Goal: Find specific page/section: Find specific page/section

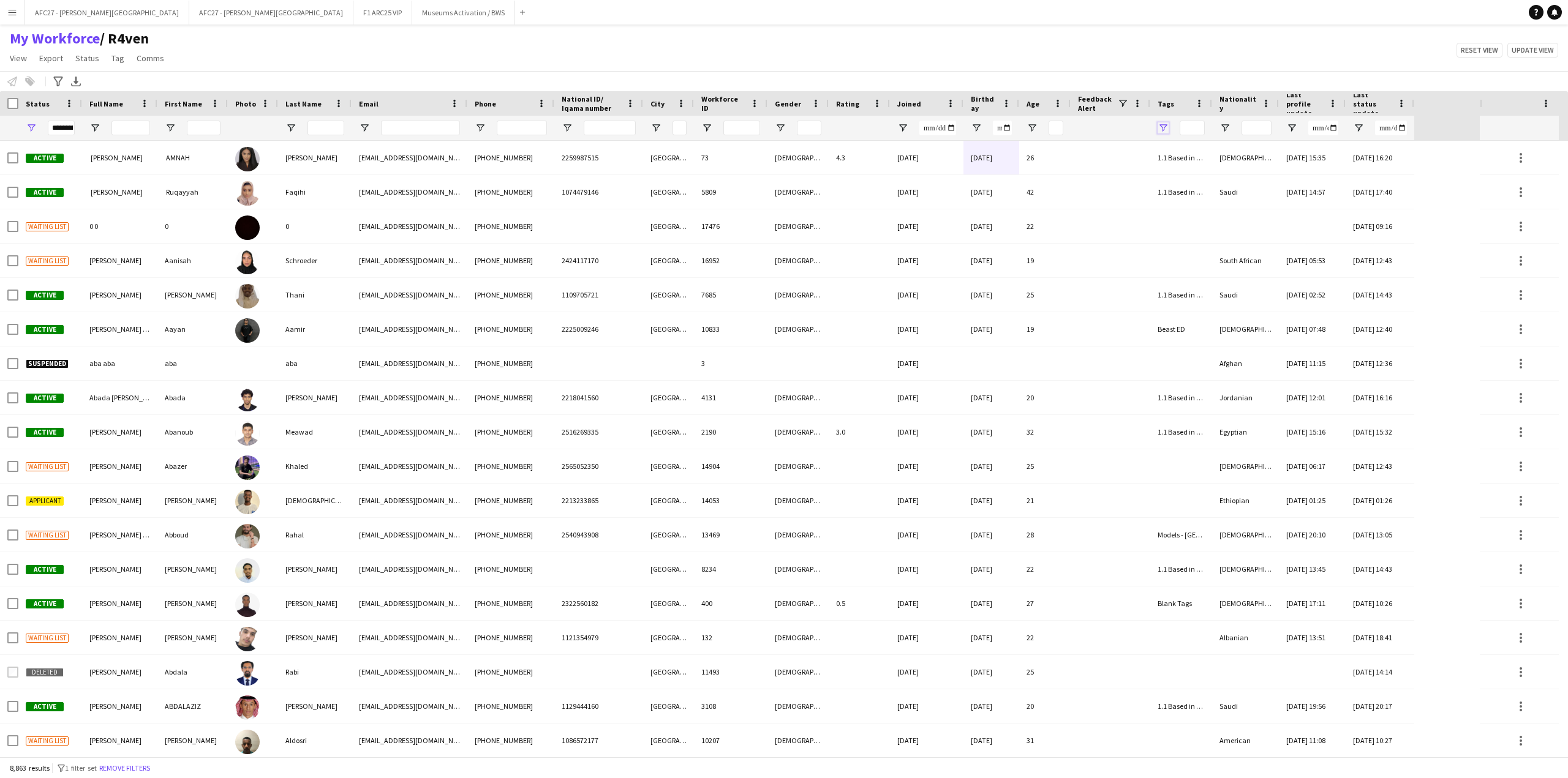
click at [1165, 133] on span "Open Filter Menu" at bounding box center [1163, 127] width 11 height 11
type input "***"
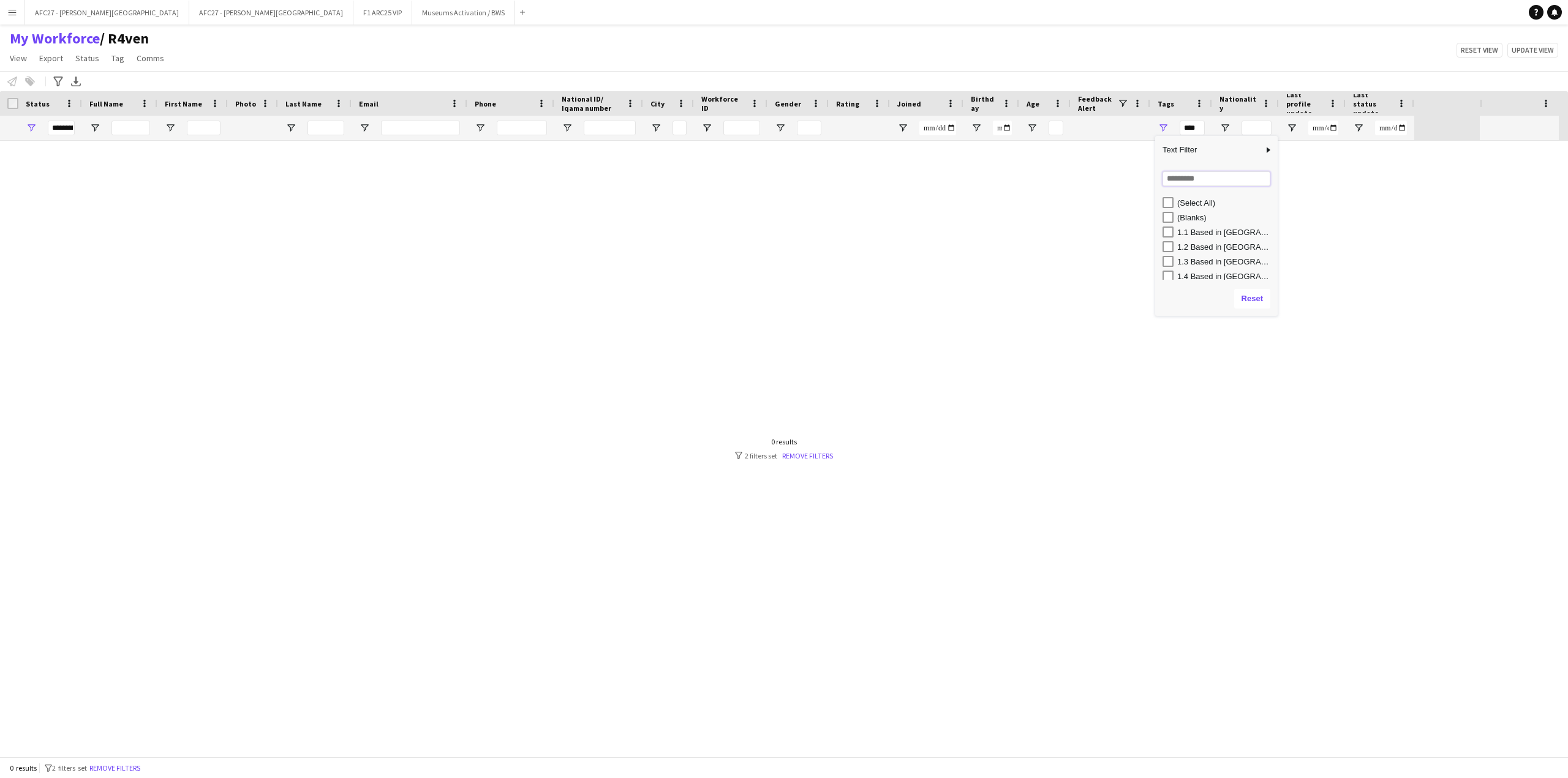
click at [1167, 181] on input "Search filter values" at bounding box center [1216, 179] width 108 height 15
click at [1183, 182] on input "*" at bounding box center [1216, 179] width 108 height 15
type input "*"
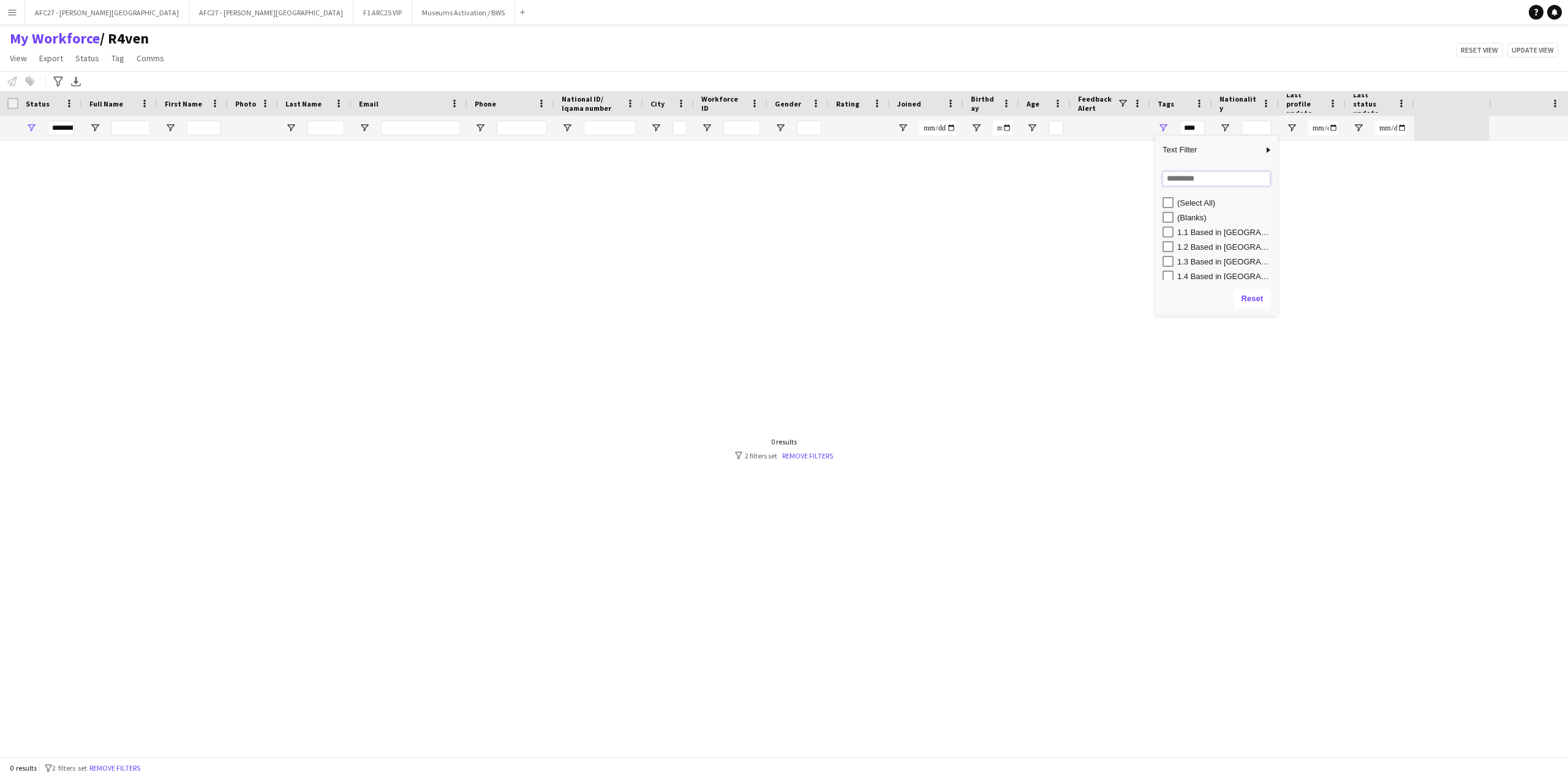
type input "*"
click at [1174, 183] on input "*" at bounding box center [1216, 179] width 108 height 15
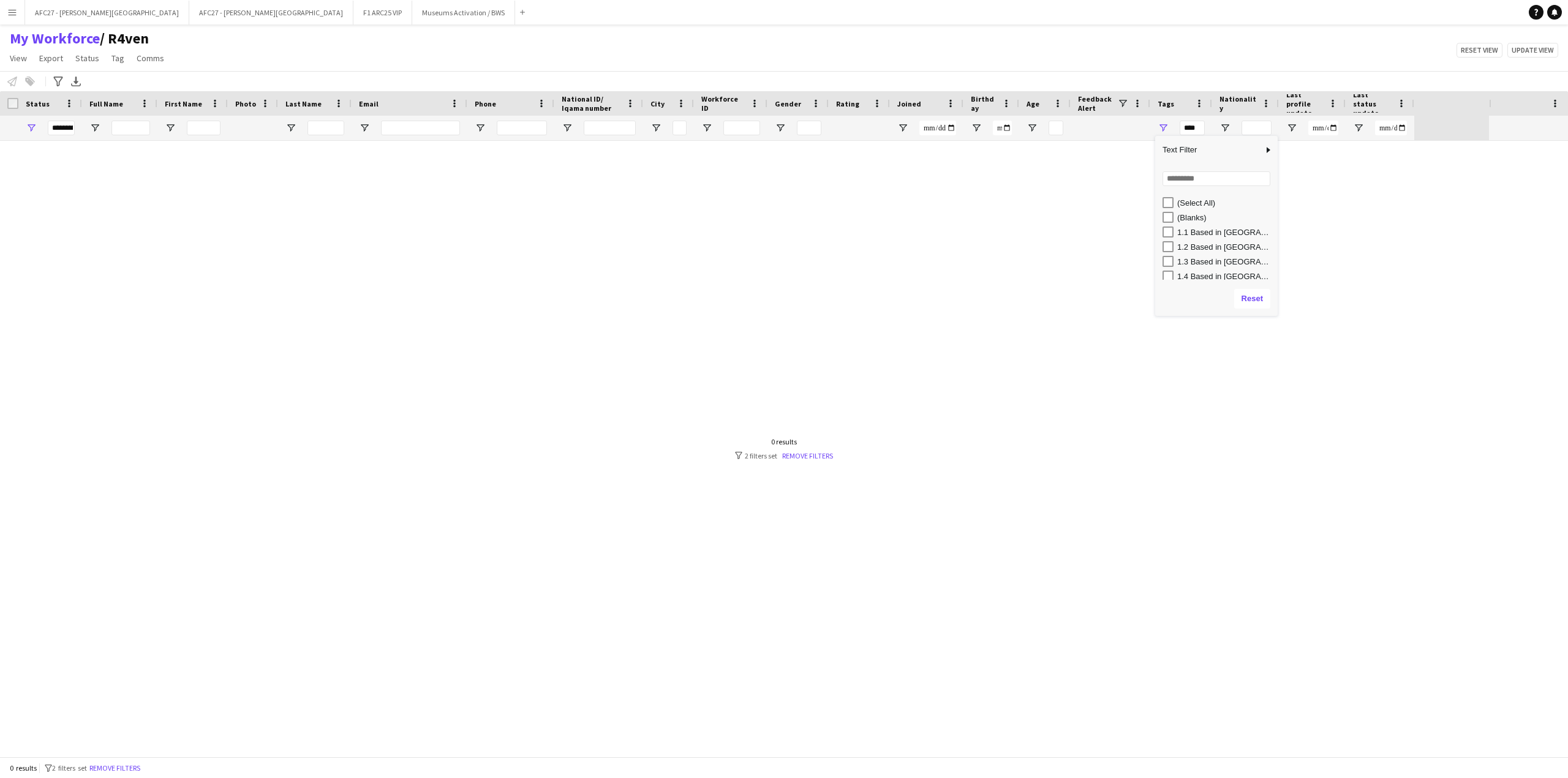
click at [1138, 46] on div "My Workforce / R4ven View Views Default view R4ven New view Update view Delete …" at bounding box center [784, 50] width 1568 height 42
